Goal: Information Seeking & Learning: Learn about a topic

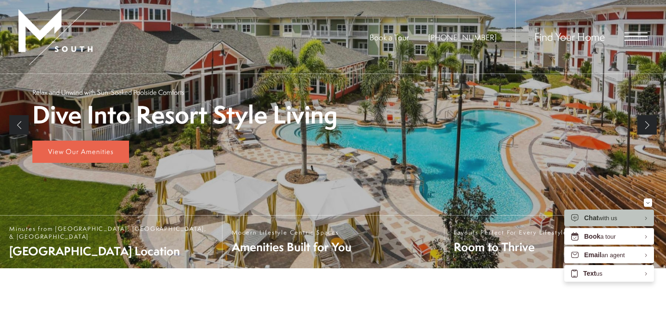
scroll to position [166, 0]
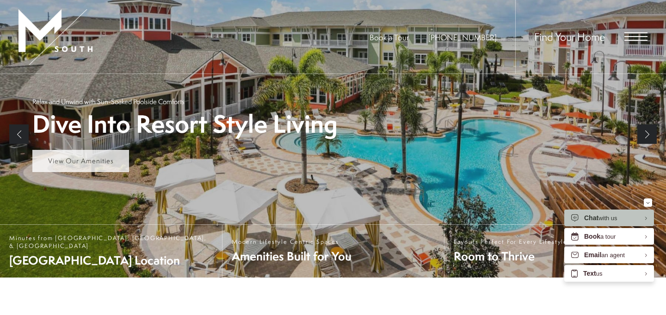
click at [101, 158] on span "View Our Amenities" at bounding box center [81, 161] width 66 height 10
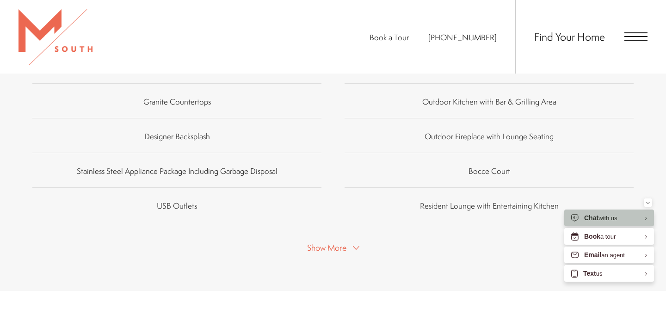
scroll to position [631, 0]
click at [326, 242] on span "Show More" at bounding box center [326, 248] width 39 height 12
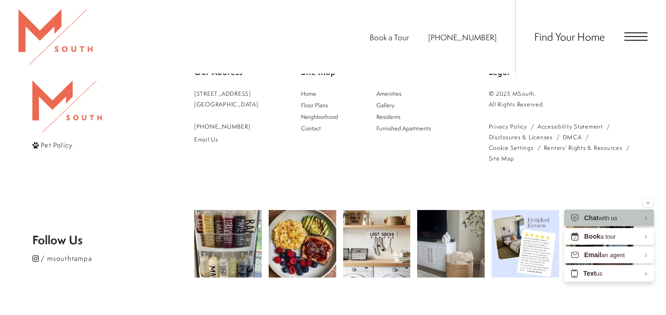
scroll to position [1453, 0]
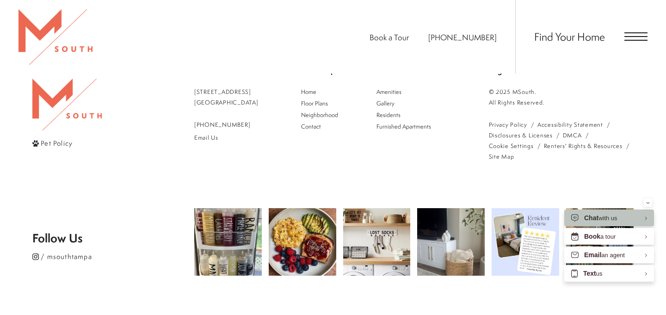
click at [54, 138] on span "Pet Policy" at bounding box center [57, 143] width 32 height 10
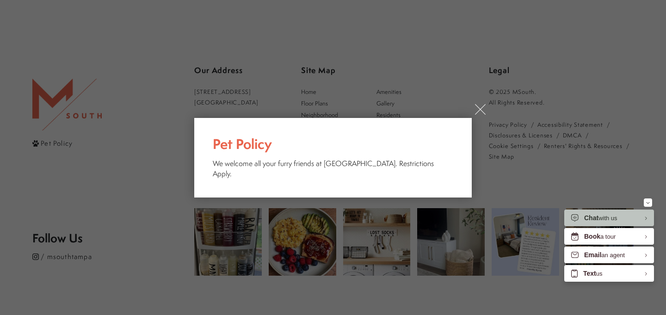
click at [479, 114] on link "×" at bounding box center [480, 109] width 11 height 11
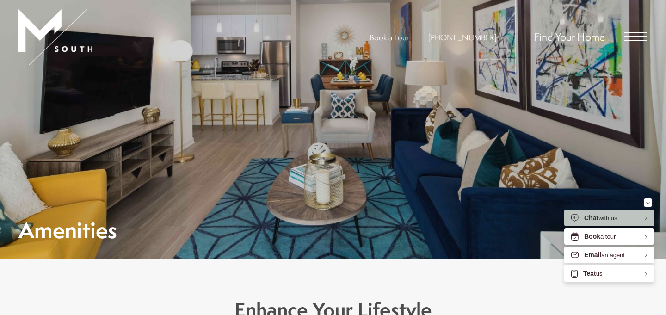
click at [628, 38] on span "Open Menu" at bounding box center [636, 36] width 23 height 8
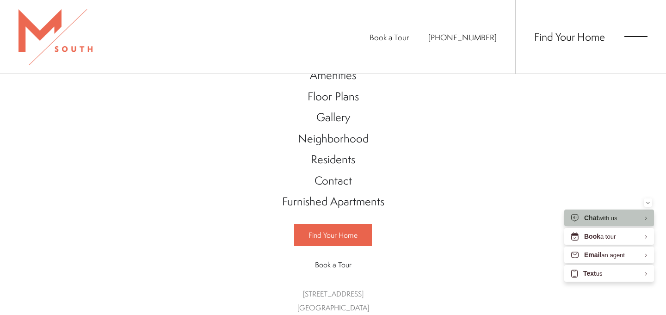
scroll to position [47, 0]
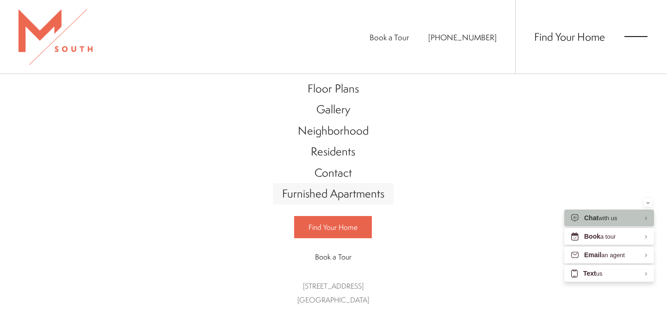
click at [350, 192] on span "Furnished Apartments" at bounding box center [333, 194] width 102 height 16
